Goal: Entertainment & Leisure: Browse casually

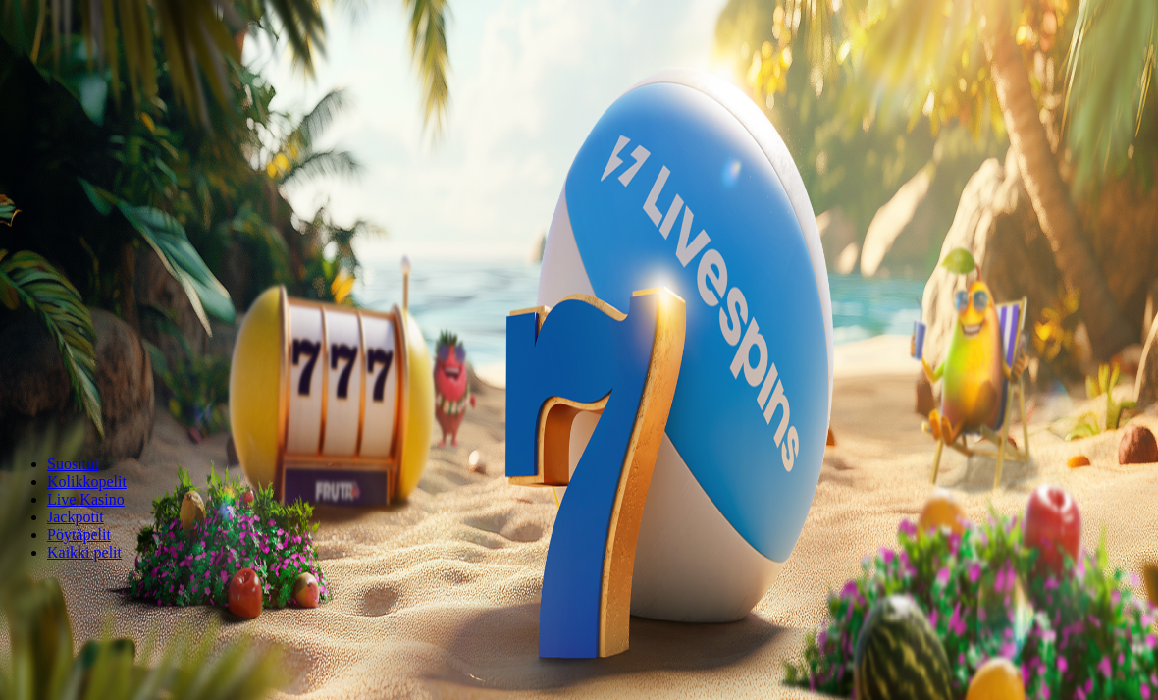
click at [103, 404] on span "Talleta ja pelaa" at bounding box center [59, 411] width 87 height 15
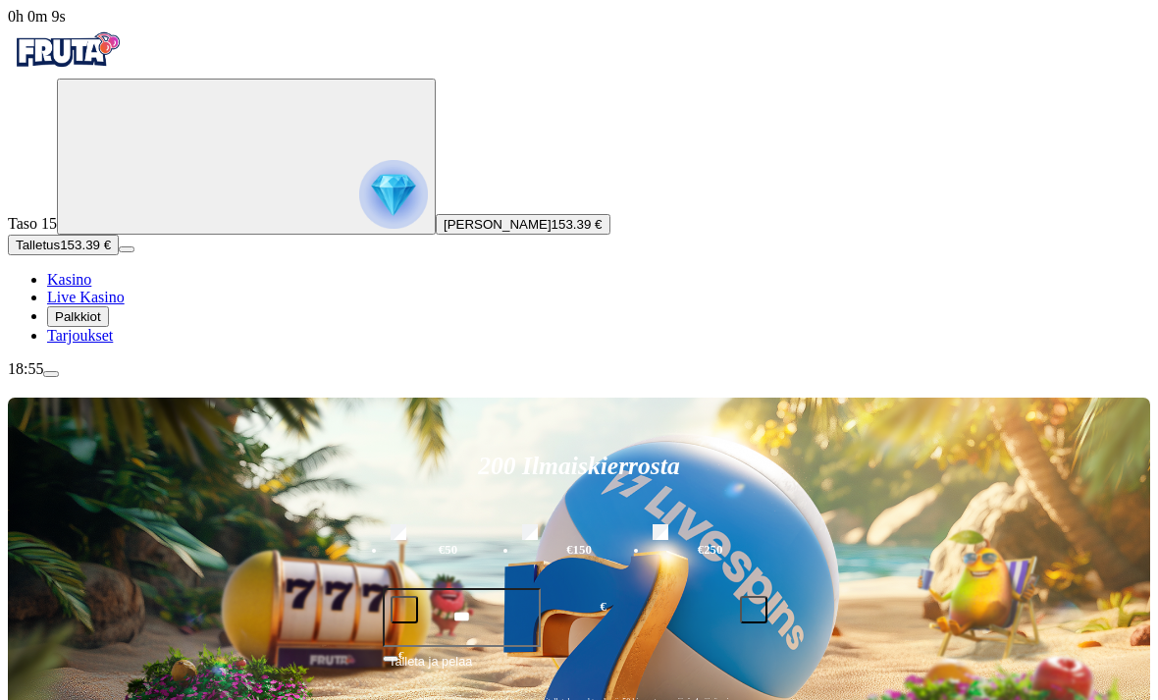
click at [101, 324] on span "Palkkiot" at bounding box center [78, 316] width 46 height 15
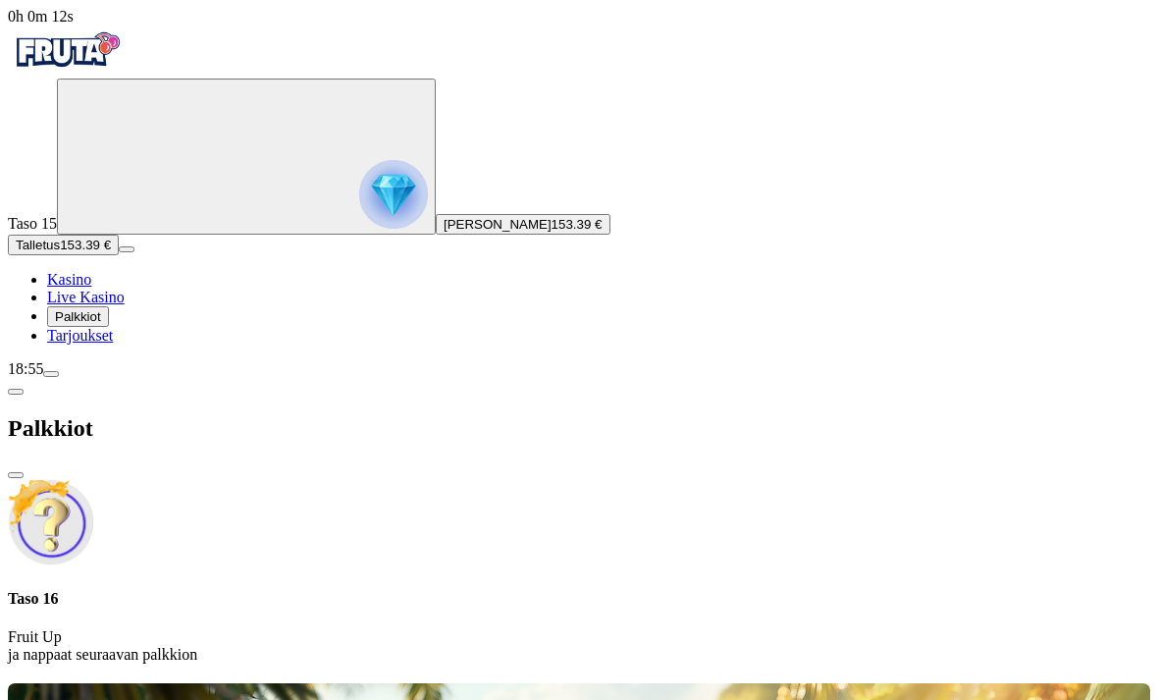
click at [494, 628] on p "Fruit Up ja nappaat seuraavan palkkion" at bounding box center [579, 645] width 1143 height 35
click at [113, 344] on link "Tarjoukset" at bounding box center [80, 335] width 66 height 17
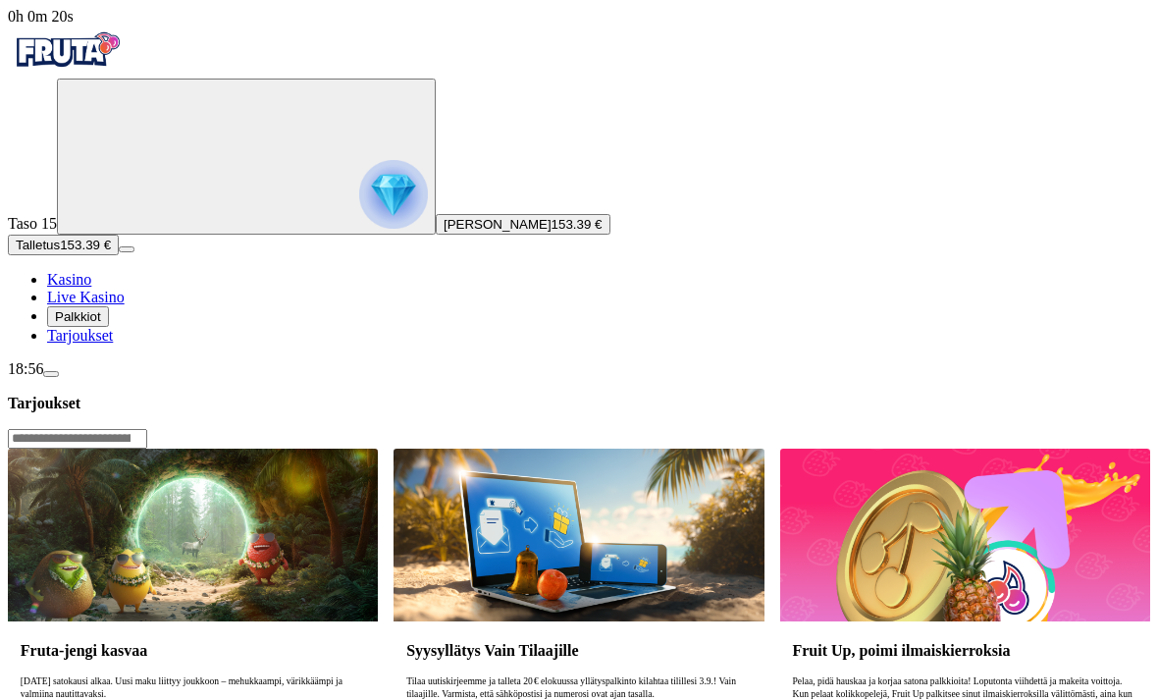
click at [91, 288] on span "Kasino" at bounding box center [69, 279] width 44 height 17
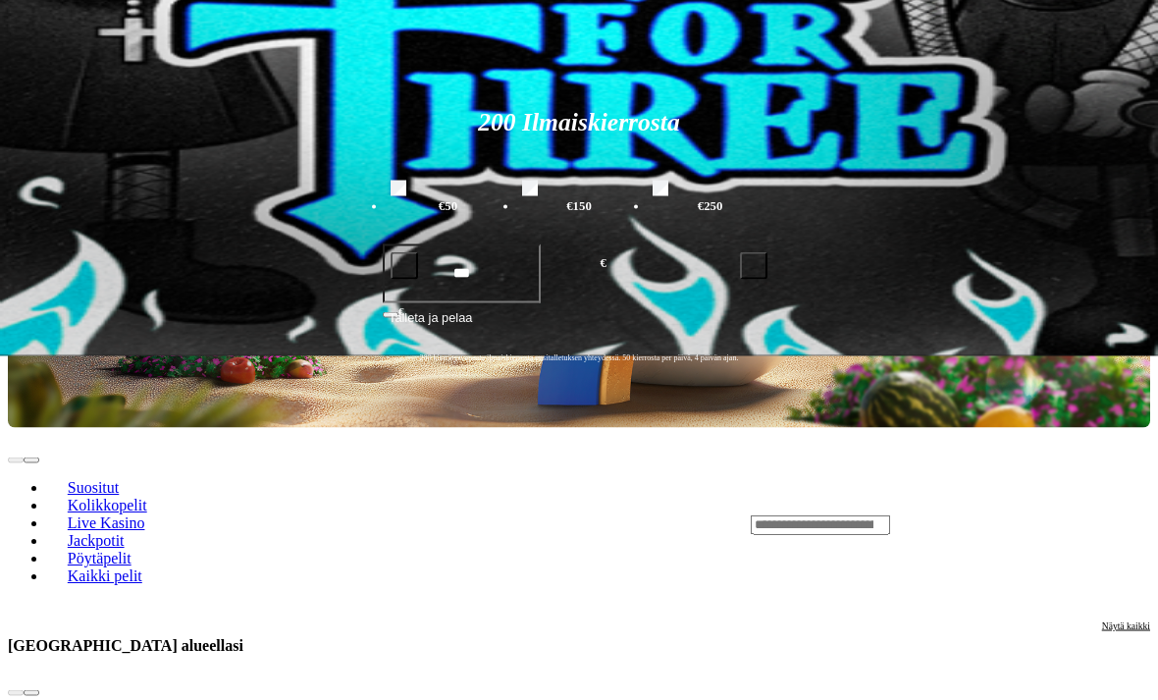
scroll to position [345, 0]
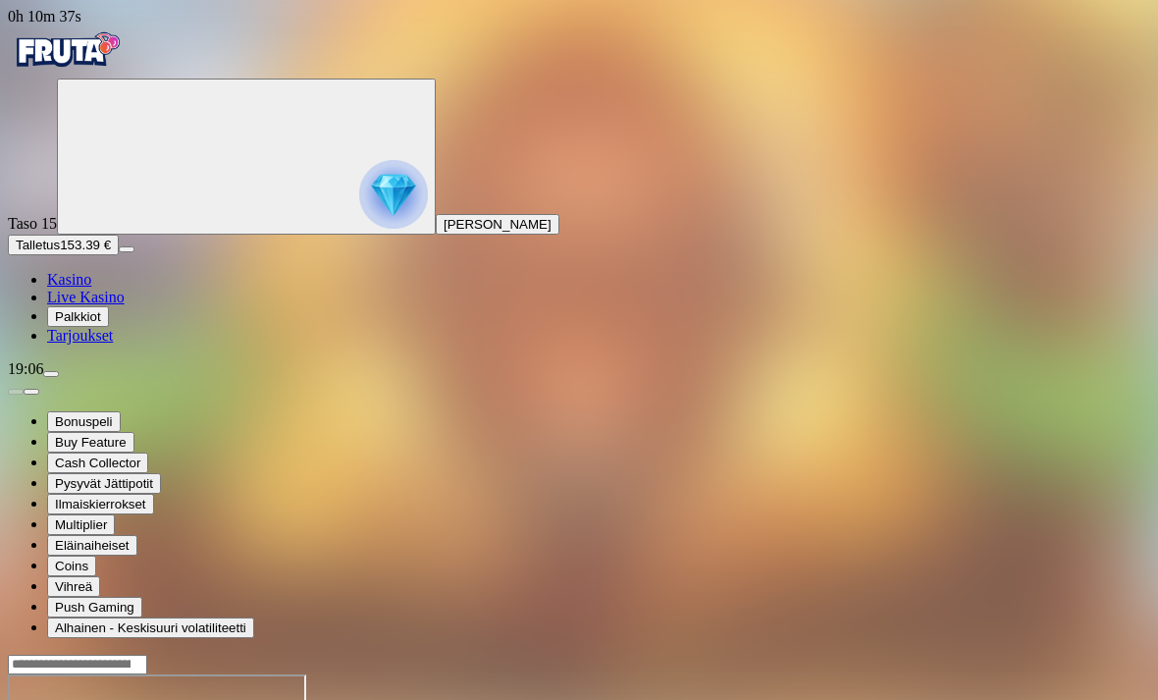
click at [60, 252] on span "Talletus" at bounding box center [38, 245] width 44 height 15
click at [91, 288] on span "Kasino" at bounding box center [69, 279] width 44 height 17
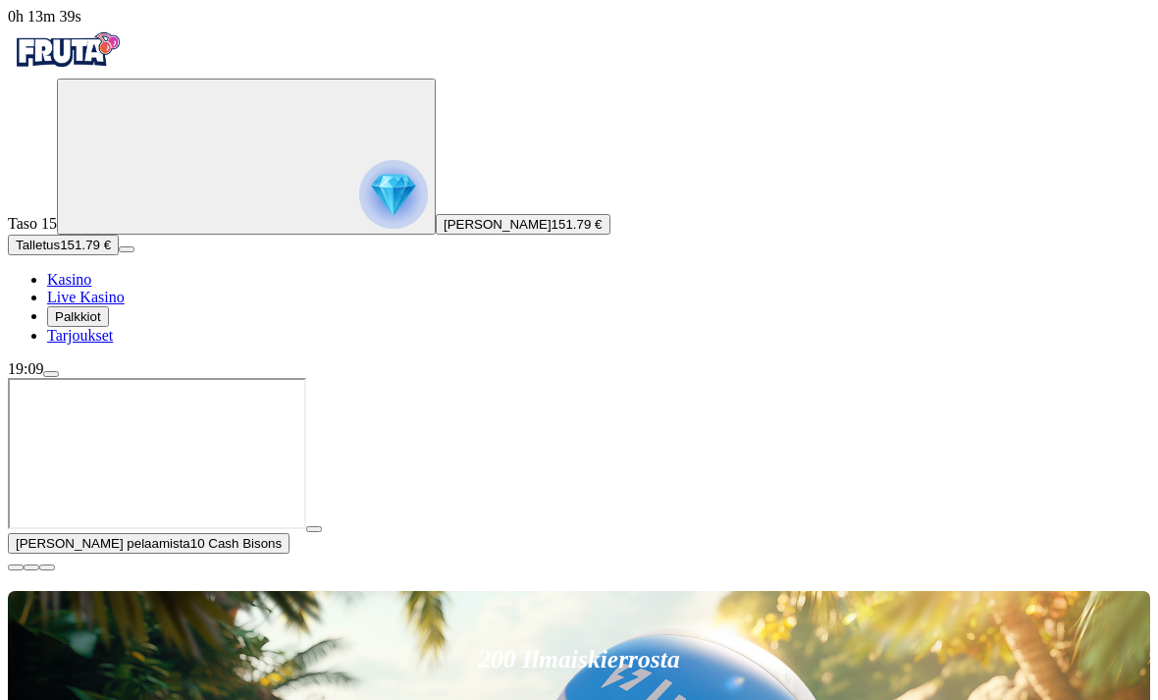
click at [16, 567] on span "close icon" at bounding box center [16, 567] width 0 height 0
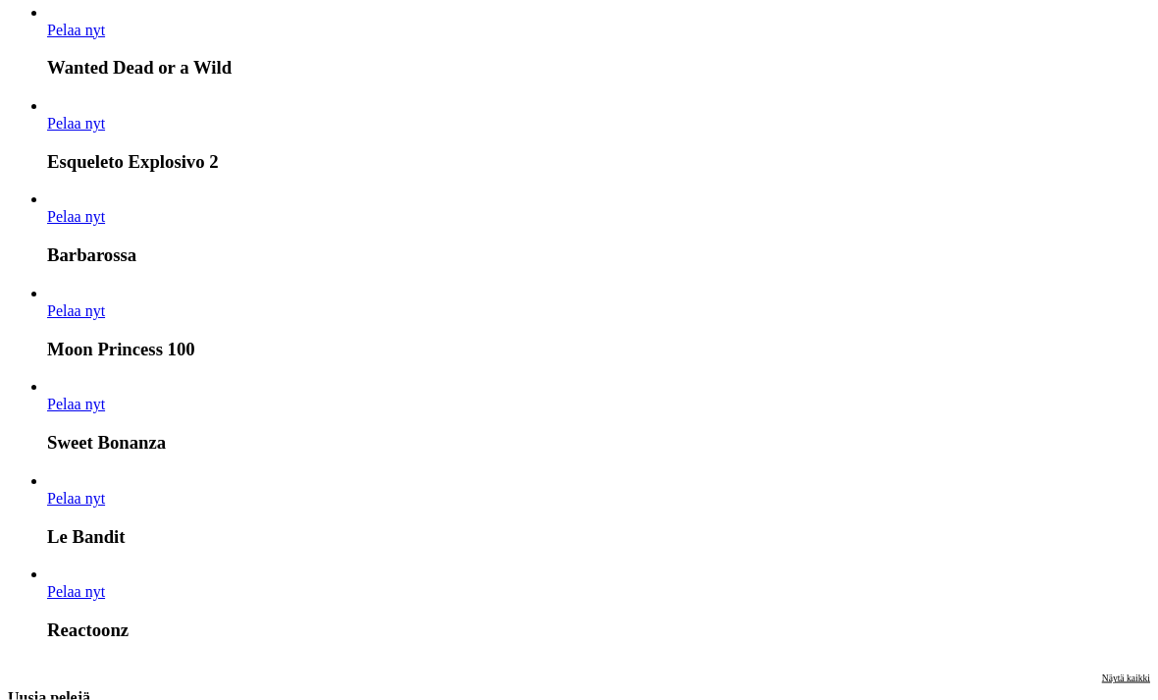
scroll to position [1627, 0]
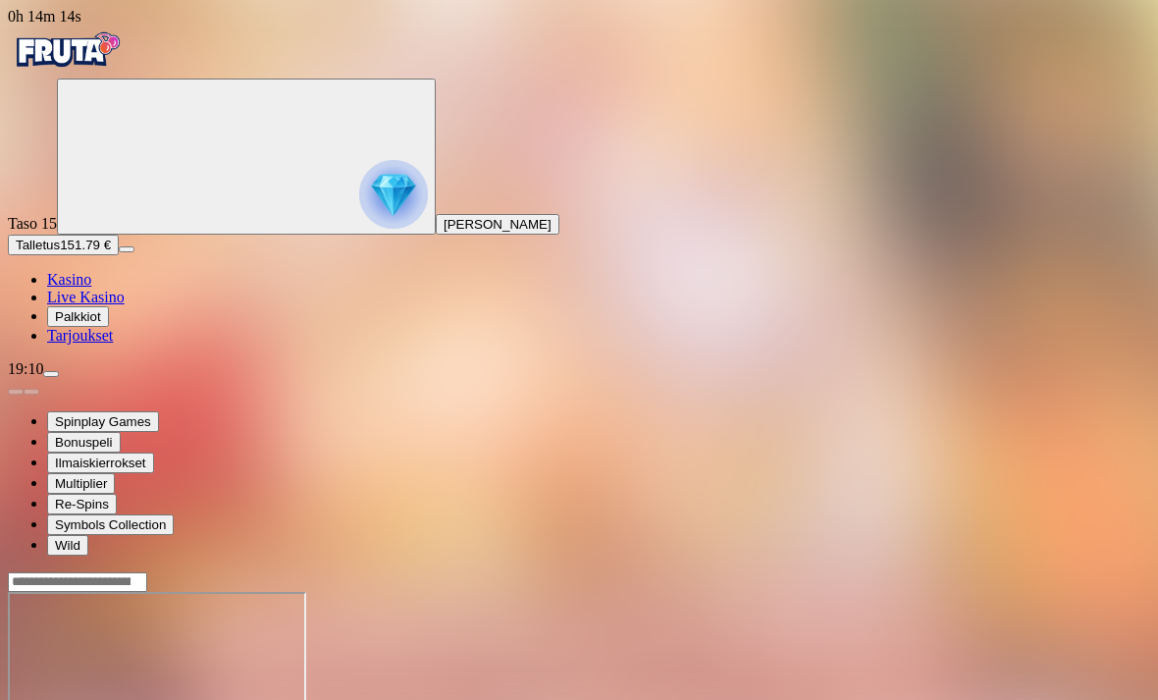
click at [970, 592] on div at bounding box center [579, 669] width 1143 height 155
click at [112, 182] on circle "Primary" at bounding box center [212, 155] width 200 height 200
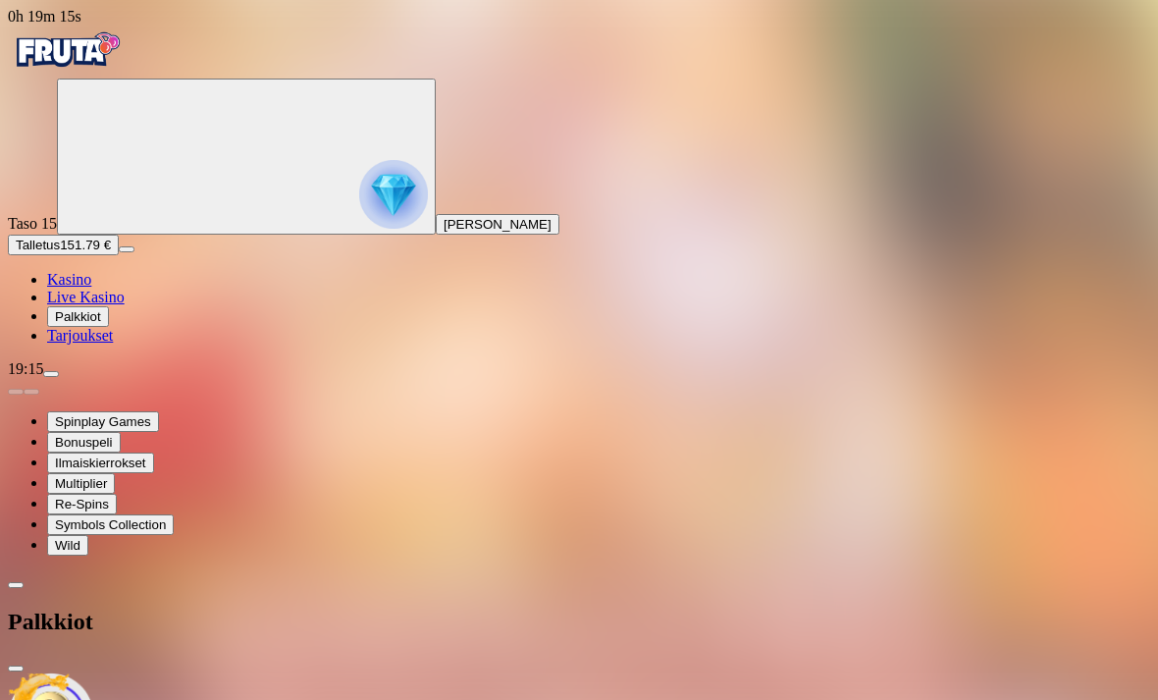
click at [444, 232] on span "[PERSON_NAME]" at bounding box center [498, 224] width 108 height 15
click at [24, 666] on button "close" at bounding box center [16, 669] width 16 height 6
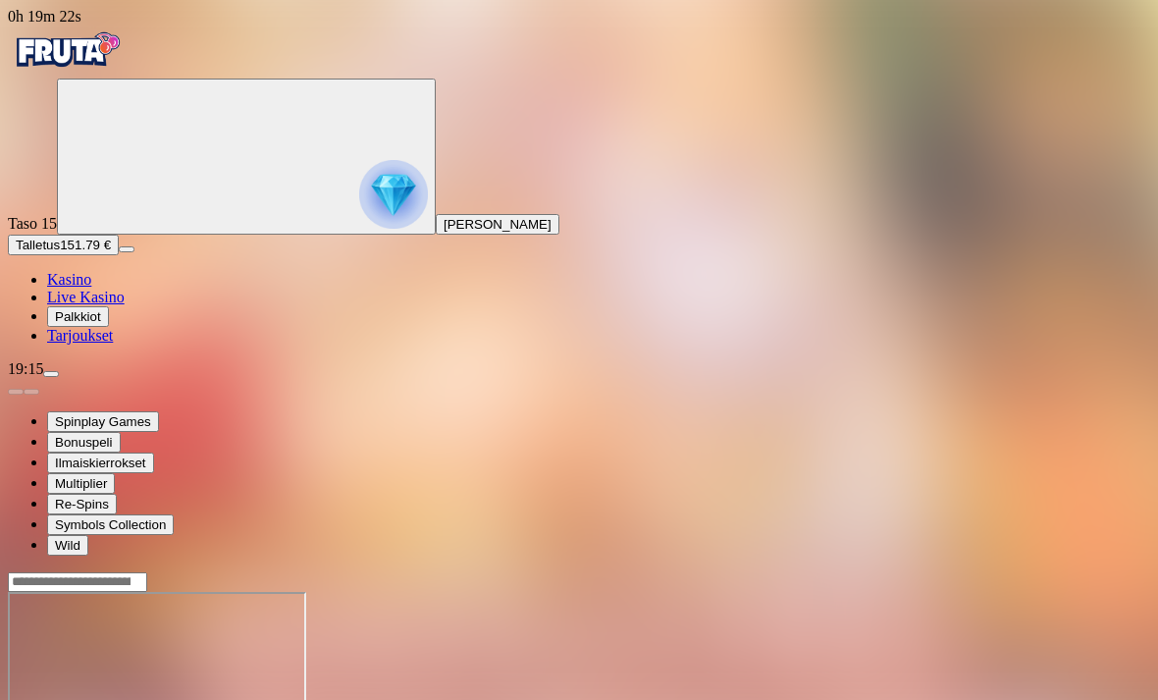
click at [444, 232] on span "[PERSON_NAME]" at bounding box center [498, 224] width 108 height 15
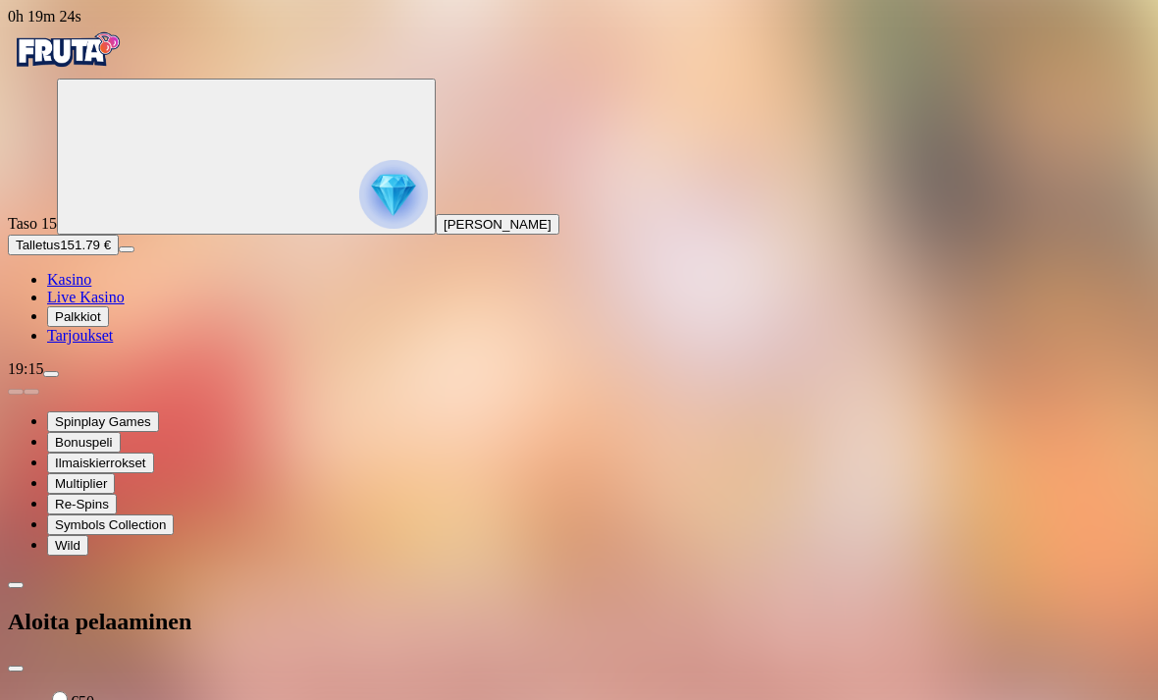
click at [16, 668] on span "close icon" at bounding box center [16, 668] width 0 height 0
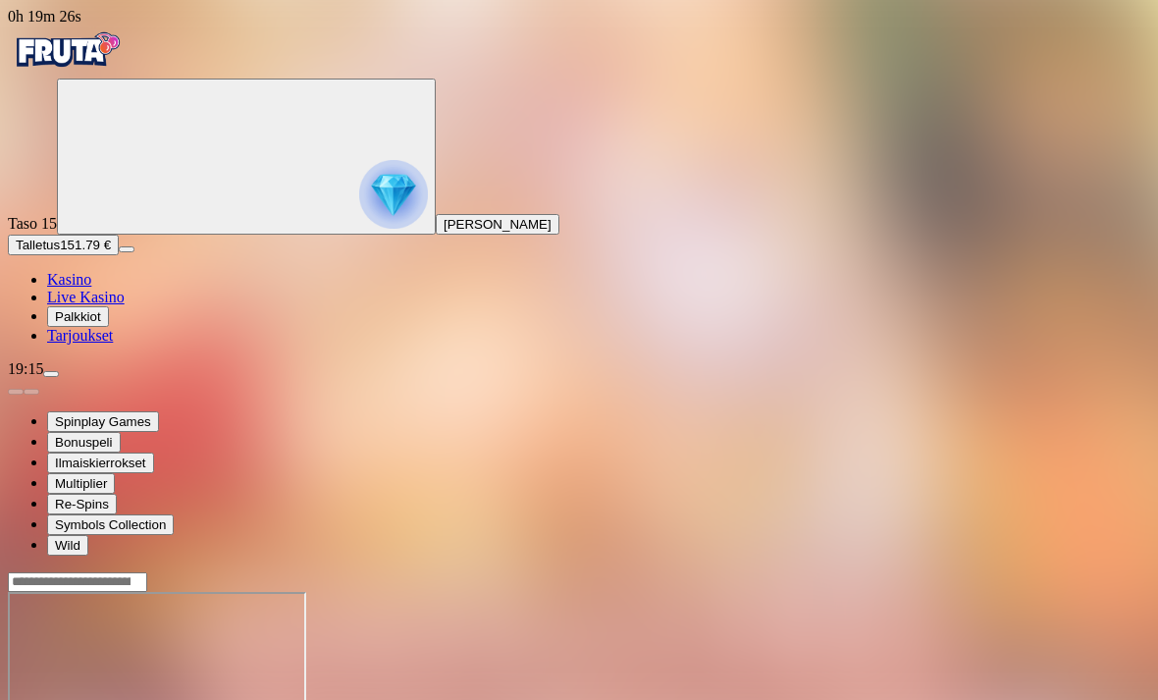
scroll to position [63, 0]
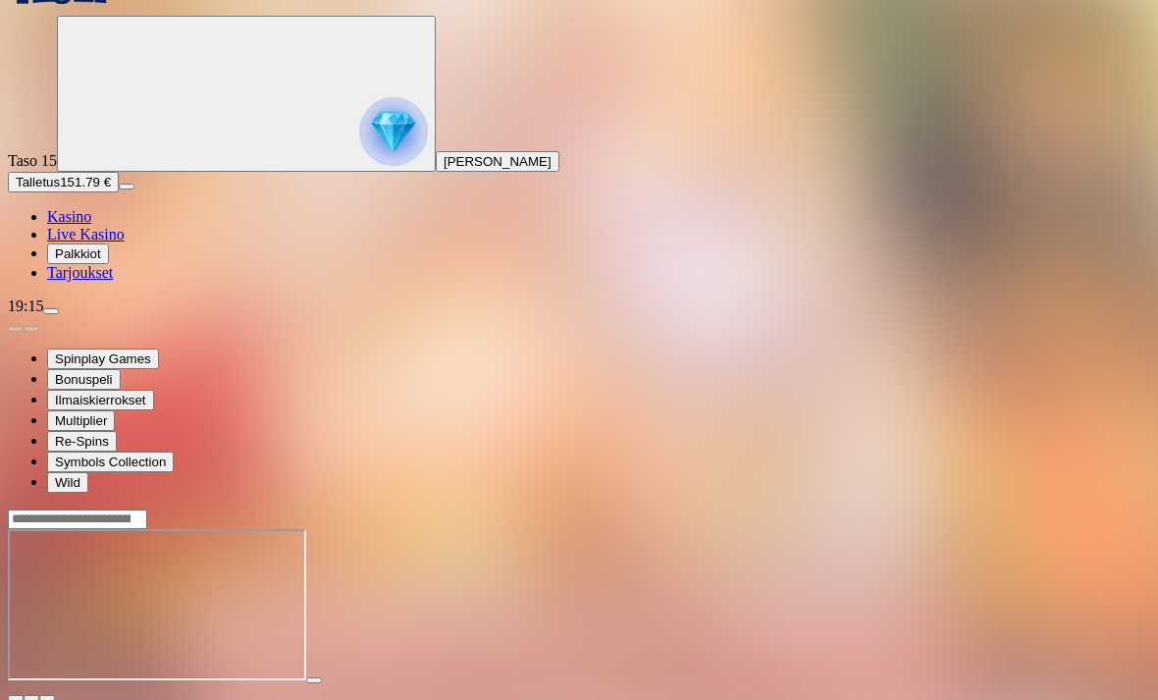
click at [51, 311] on span "menu icon" at bounding box center [51, 311] width 0 height 0
